Goal: Transaction & Acquisition: Book appointment/travel/reservation

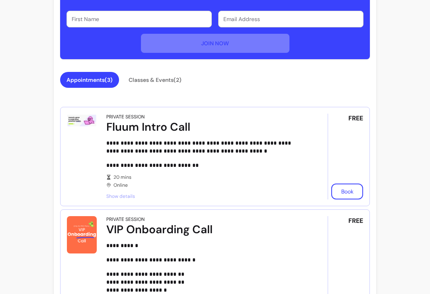
scroll to position [301, 0]
click at [97, 93] on div "Appointments ( 3 ) Classes & Events ( 2 )" at bounding box center [214, 84] width 309 height 25
click at [165, 83] on button "Classes & Events ( 2 )" at bounding box center [155, 80] width 66 height 16
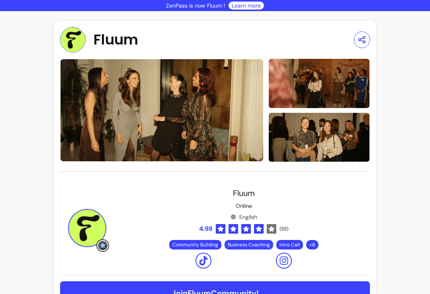
scroll to position [0, 0]
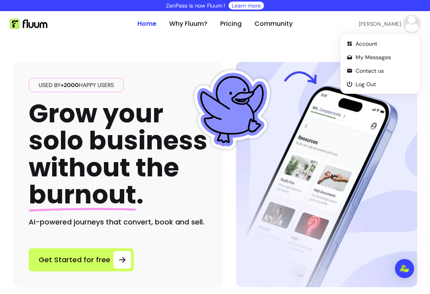
click at [413, 24] on img at bounding box center [412, 24] width 16 height 16
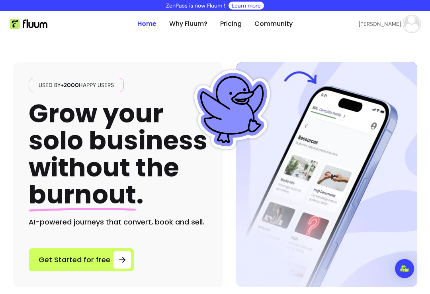
click at [376, 45] on span "Account" at bounding box center [386, 43] width 56 height 8
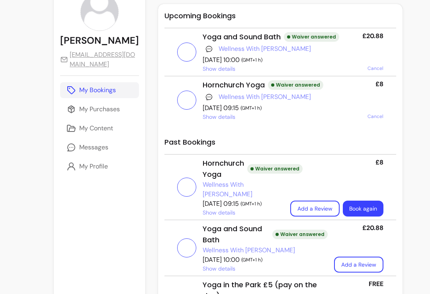
scroll to position [62, 0]
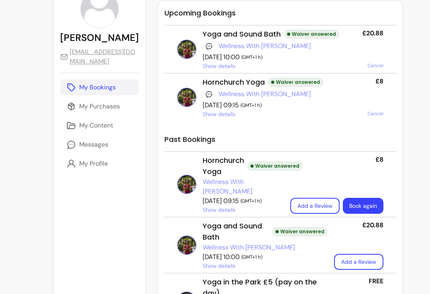
click at [346, 208] on link "Book again" at bounding box center [362, 206] width 41 height 16
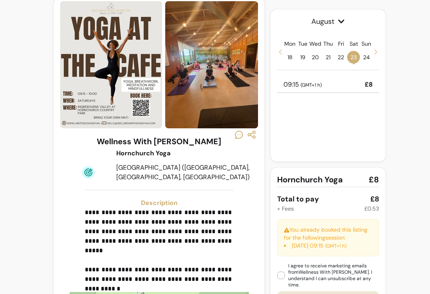
scroll to position [23, 0]
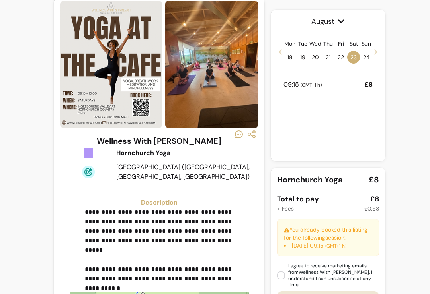
click at [374, 54] on icon at bounding box center [375, 52] width 3 height 6
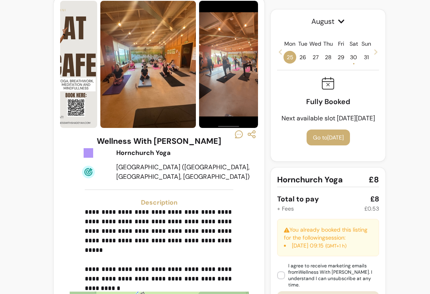
click at [352, 59] on span "30 •" at bounding box center [353, 57] width 13 height 13
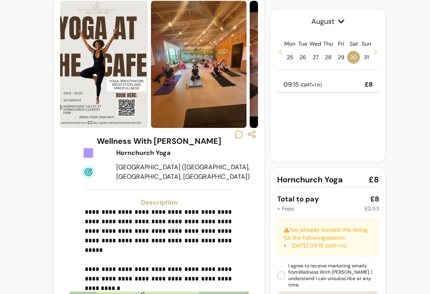
click at [352, 84] on div "09:15 ( GMT+1 h ) £8" at bounding box center [328, 85] width 102 height 16
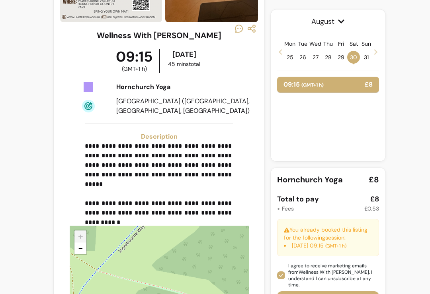
scroll to position [166, 0]
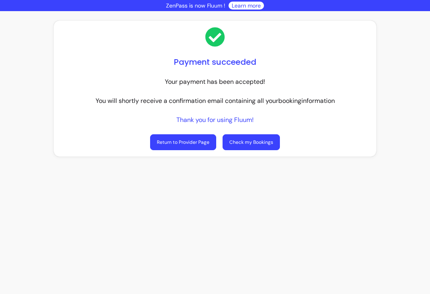
click at [260, 134] on link "Check my Bookings" at bounding box center [250, 142] width 57 height 16
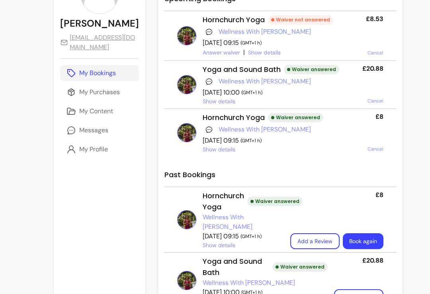
scroll to position [170, 0]
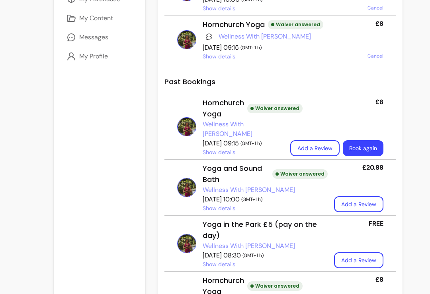
click at [343, 150] on link "Book again" at bounding box center [362, 149] width 39 height 16
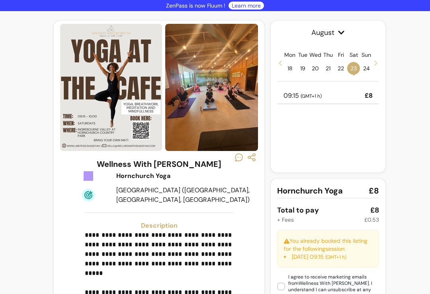
click at [373, 66] on span at bounding box center [375, 63] width 6 height 10
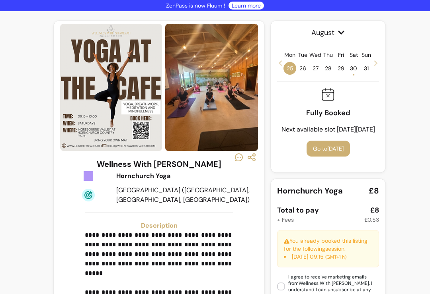
click at [375, 66] on span at bounding box center [375, 63] width 6 height 10
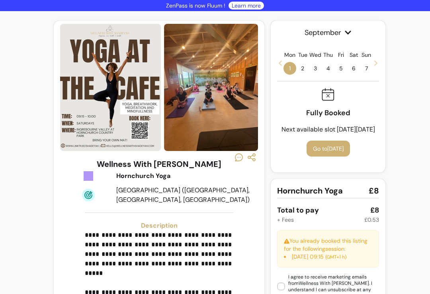
click at [352, 70] on span "6" at bounding box center [353, 68] width 13 height 13
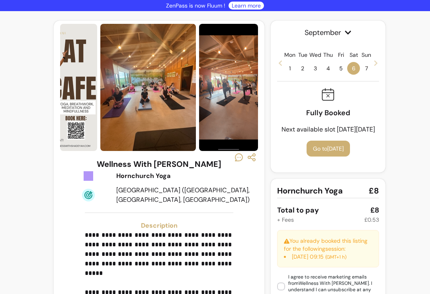
click at [356, 71] on span "6" at bounding box center [353, 68] width 13 height 13
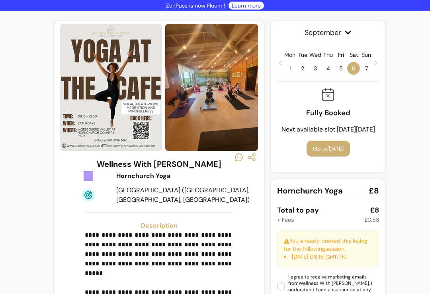
click at [377, 64] on icon at bounding box center [375, 63] width 6 height 6
click at [375, 65] on icon at bounding box center [375, 63] width 3 height 6
click at [377, 66] on icon at bounding box center [375, 63] width 6 height 6
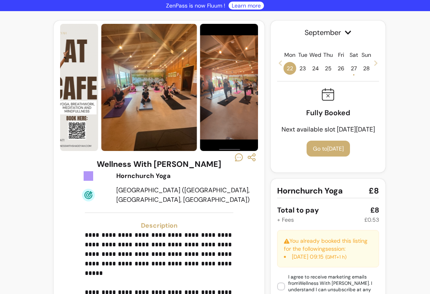
click at [376, 66] on icon at bounding box center [375, 63] width 6 height 6
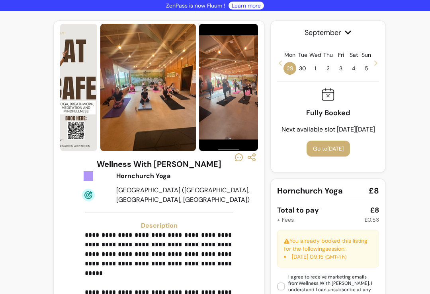
click at [354, 67] on span "4" at bounding box center [353, 68] width 13 height 13
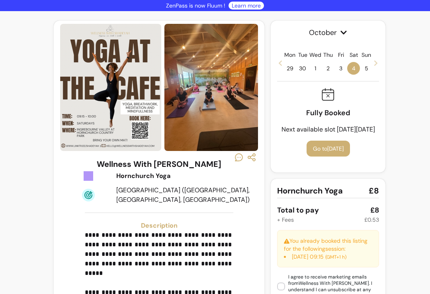
click at [379, 63] on icon at bounding box center [375, 63] width 6 height 6
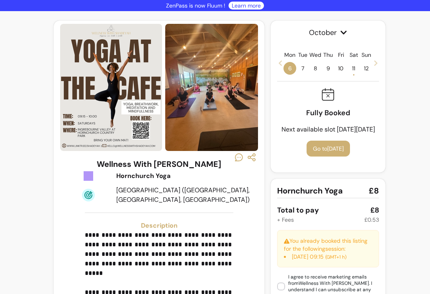
click at [377, 65] on icon at bounding box center [375, 63] width 6 height 6
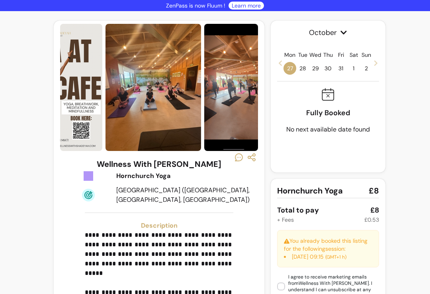
click at [348, 70] on span "1" at bounding box center [353, 68] width 13 height 13
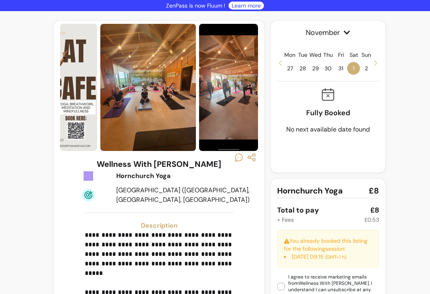
click at [376, 65] on icon at bounding box center [375, 63] width 6 height 6
click at [376, 66] on icon at bounding box center [375, 63] width 6 height 6
click at [377, 65] on icon at bounding box center [375, 63] width 6 height 6
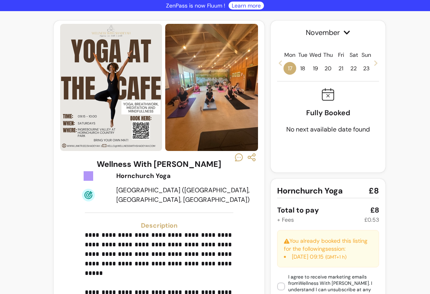
click at [284, 60] on div "Mon 17" at bounding box center [289, 63] width 13 height 24
click at [283, 61] on icon at bounding box center [280, 63] width 6 height 6
click at [281, 60] on icon at bounding box center [280, 63] width 6 height 6
click at [280, 60] on icon at bounding box center [280, 63] width 6 height 6
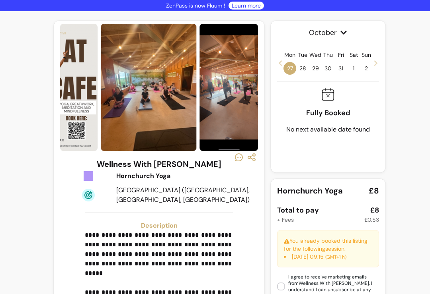
click at [282, 63] on icon at bounding box center [280, 63] width 6 height 6
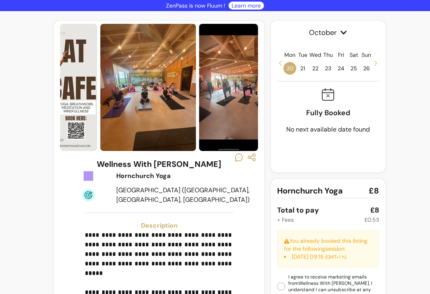
click at [281, 62] on icon at bounding box center [279, 63] width 3 height 6
click at [282, 64] on icon at bounding box center [280, 63] width 6 height 6
click at [282, 60] on icon at bounding box center [280, 63] width 6 height 6
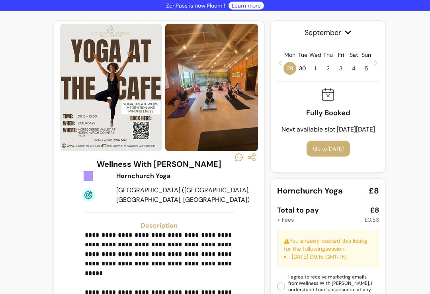
click at [358, 68] on span "4" at bounding box center [353, 68] width 13 height 13
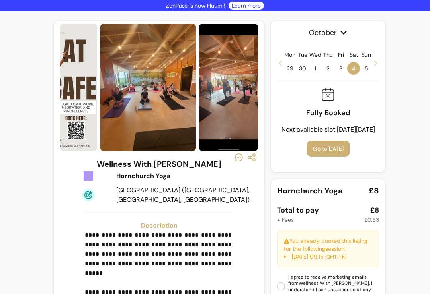
click at [375, 62] on icon at bounding box center [375, 63] width 3 height 6
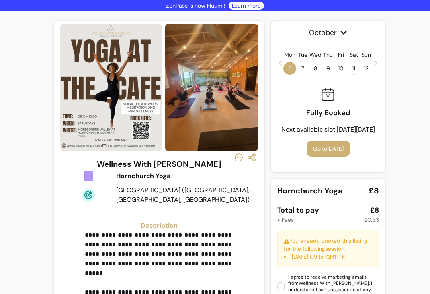
click at [355, 69] on span "11 •" at bounding box center [353, 68] width 13 height 13
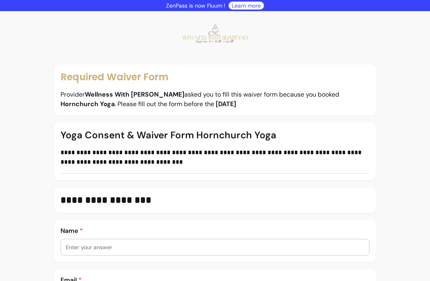
click at [154, 250] on input "text" at bounding box center [215, 247] width 298 height 8
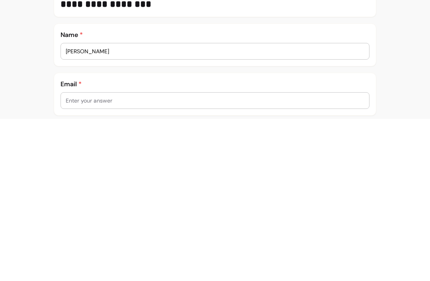
scroll to position [35, 0]
type input "[PERSON_NAME]"
click at [62, 254] on div at bounding box center [215, 262] width 308 height 16
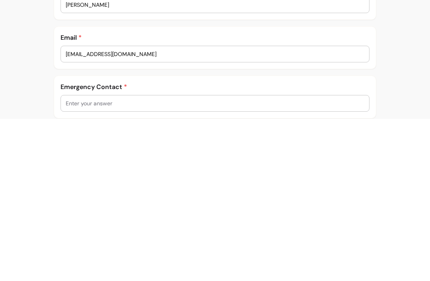
scroll to position [82, 0]
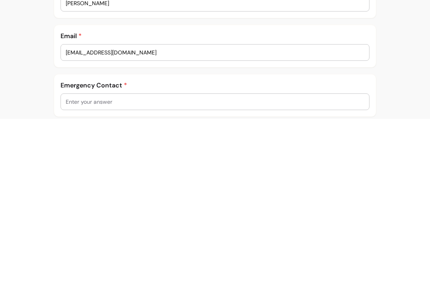
type input "[EMAIL_ADDRESS][DOMAIN_NAME]"
click at [61, 256] on div at bounding box center [215, 264] width 308 height 16
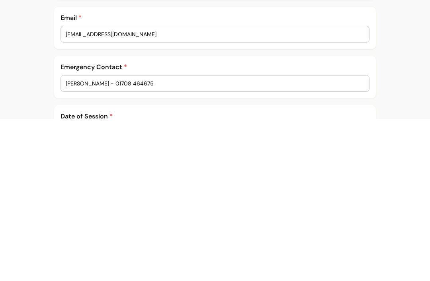
scroll to position [148, 0]
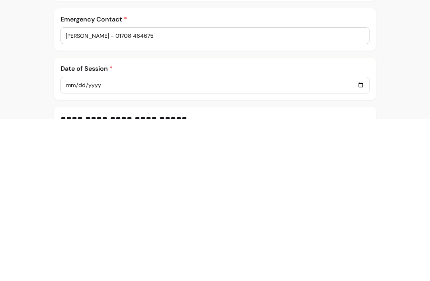
type input "Patricia Rayner - 01708 464675"
click at [66, 243] on input "date" at bounding box center [215, 247] width 298 height 9
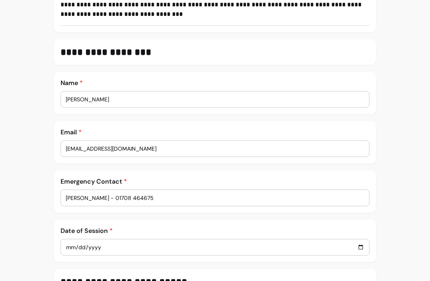
type input "2025-08-30"
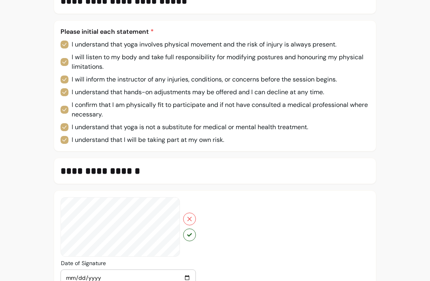
scroll to position [433, 0]
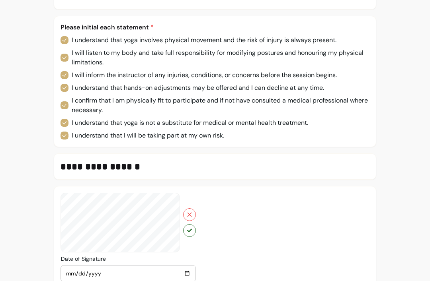
click at [193, 236] on button "button" at bounding box center [189, 230] width 13 height 13
click at [192, 236] on button "button" at bounding box center [189, 230] width 13 height 13
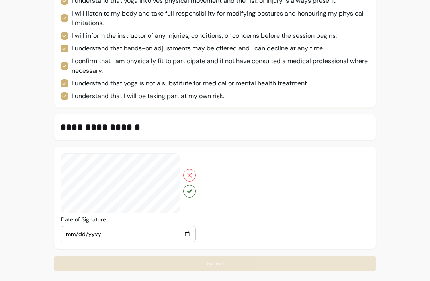
scroll to position [473, 0]
click at [192, 197] on button "button" at bounding box center [189, 191] width 13 height 13
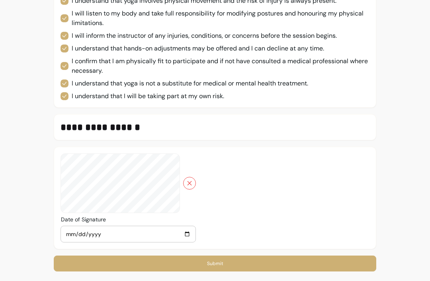
click at [214, 267] on button "Submit" at bounding box center [215, 264] width 322 height 16
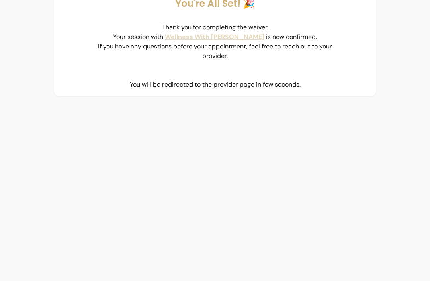
scroll to position [56, 0]
